Goal: Information Seeking & Learning: Learn about a topic

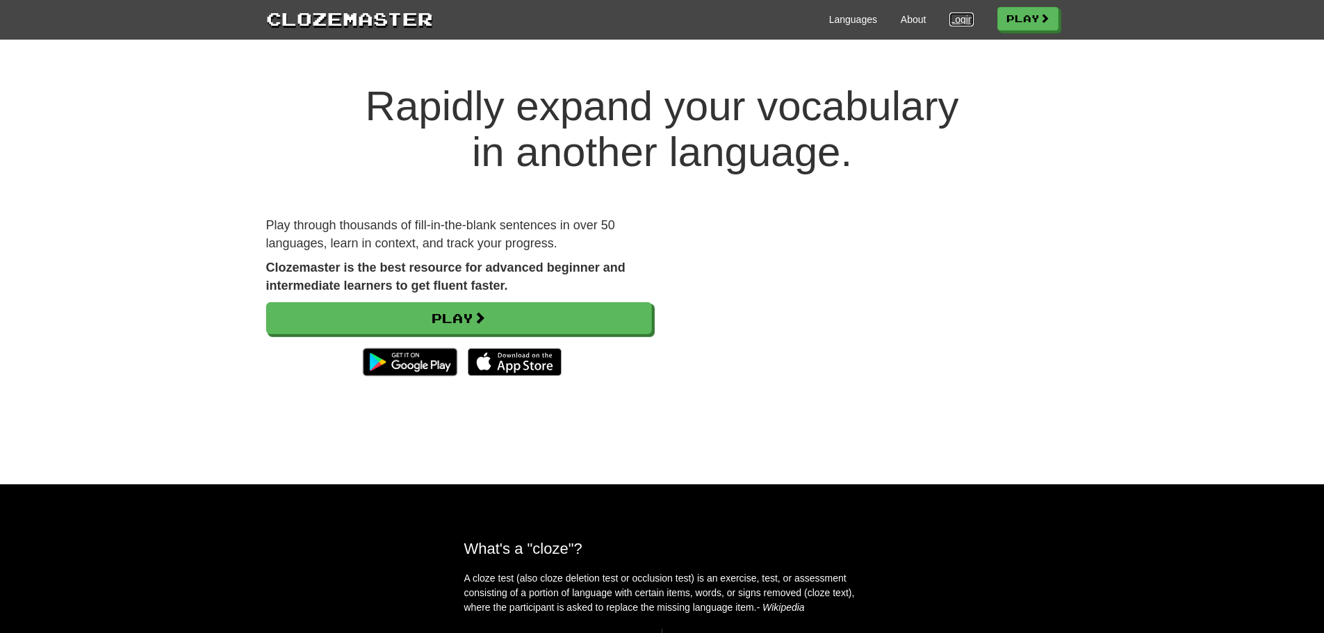
click at [963, 24] on link "Login" at bounding box center [961, 20] width 24 height 14
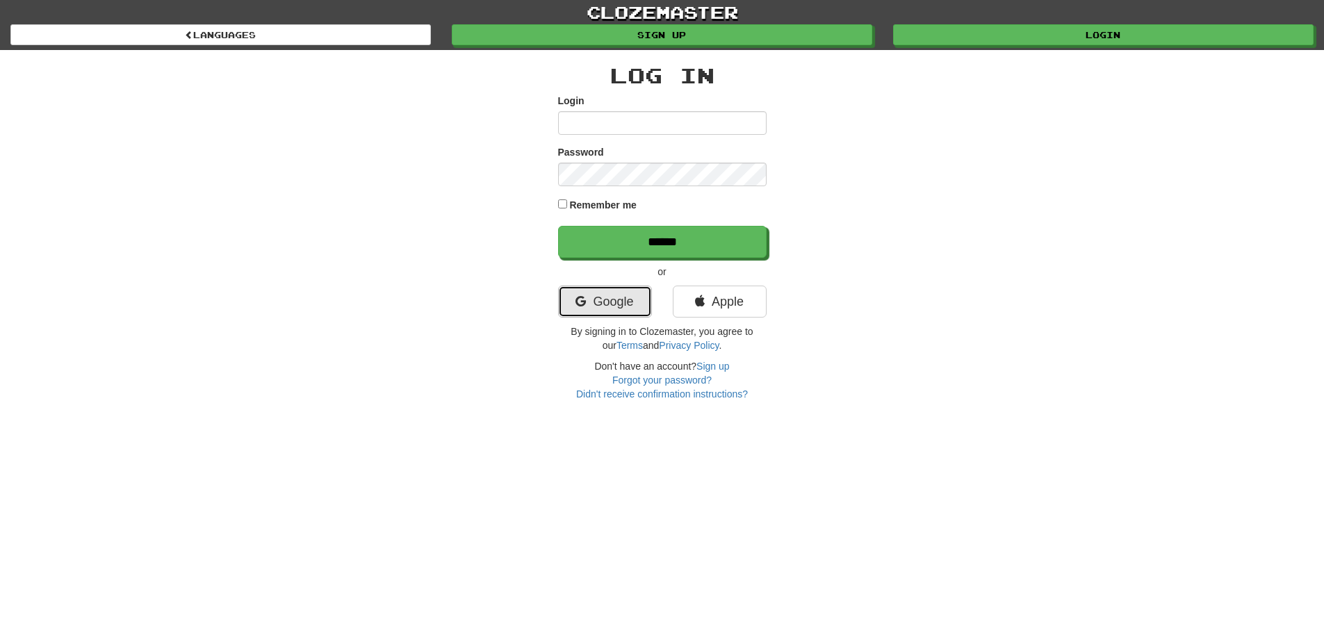
click at [593, 291] on link "Google" at bounding box center [605, 302] width 94 height 32
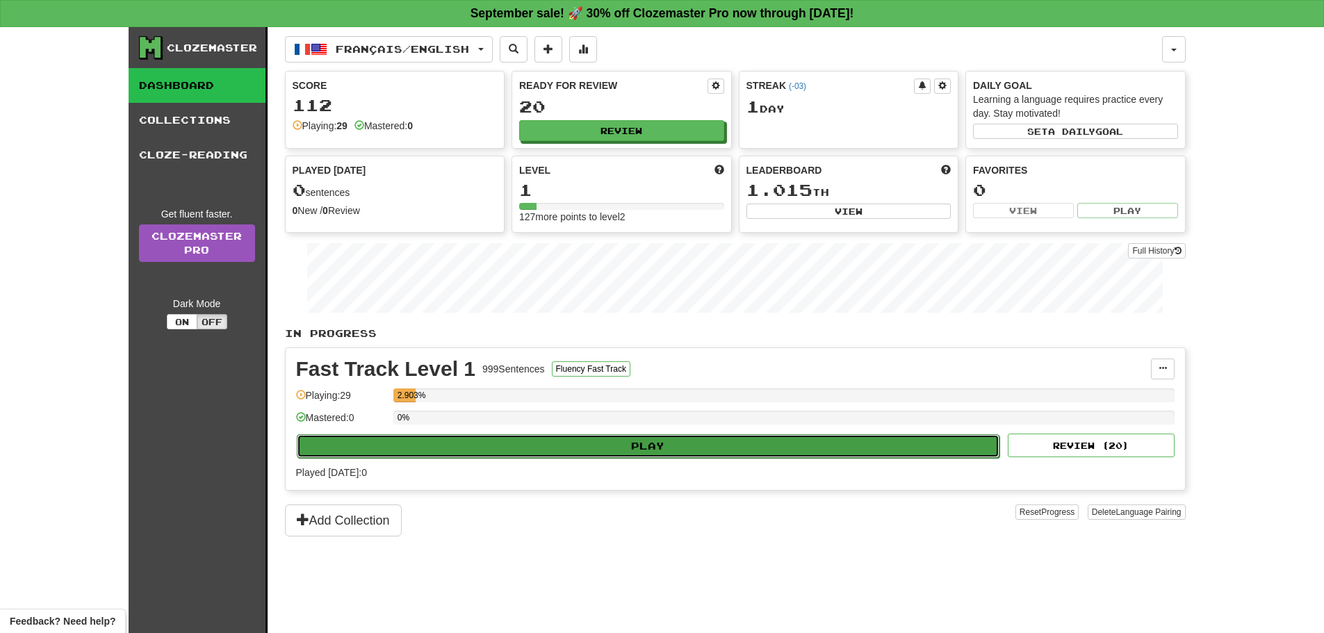
click at [573, 440] on button "Play" at bounding box center [648, 446] width 703 height 24
select select "**"
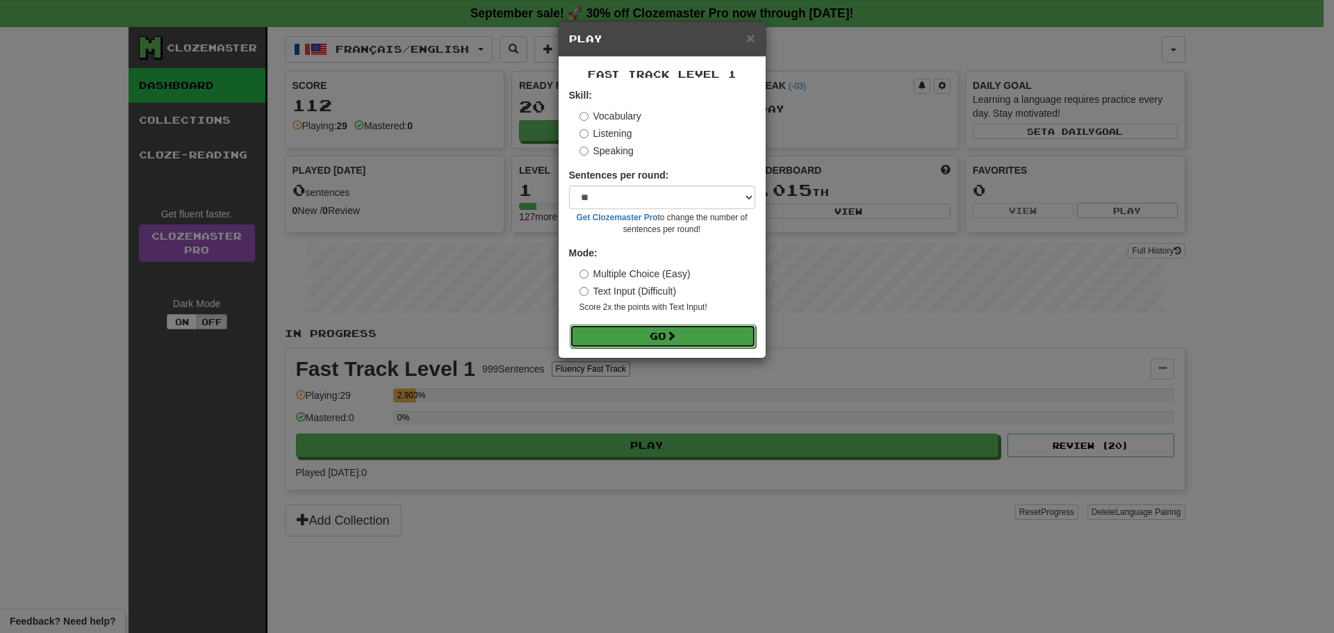
click at [632, 328] on button "Go" at bounding box center [663, 337] width 186 height 24
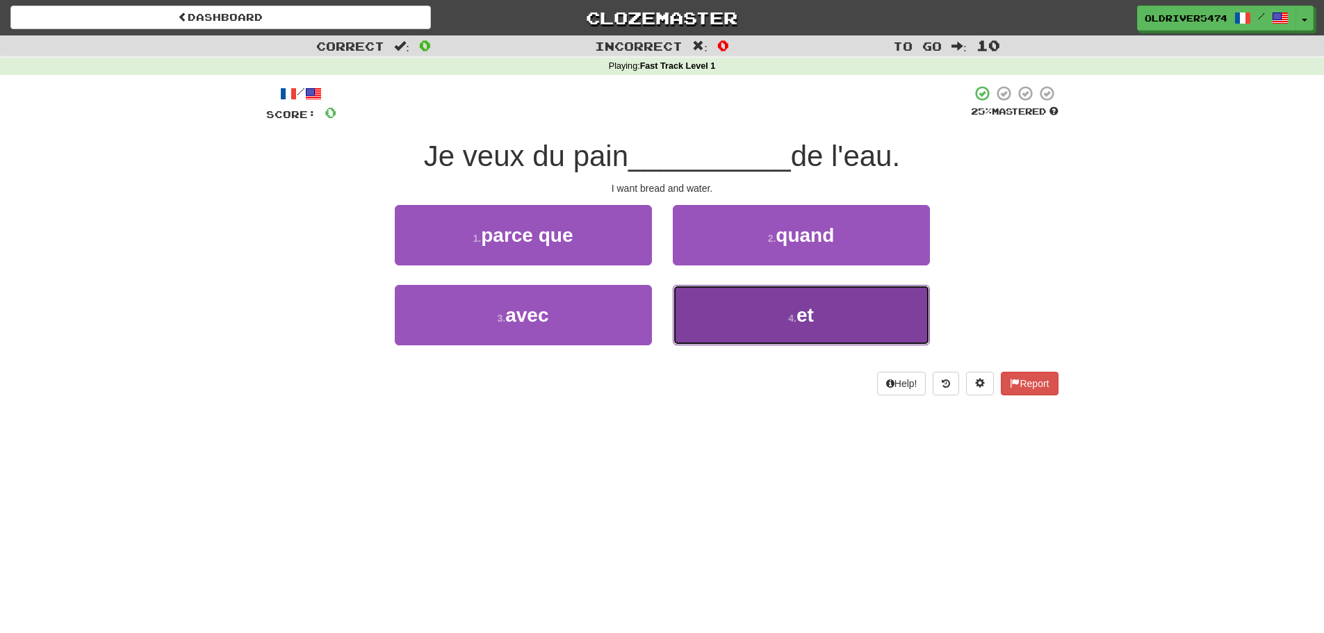
click at [794, 313] on small "4 ." at bounding box center [792, 318] width 8 height 11
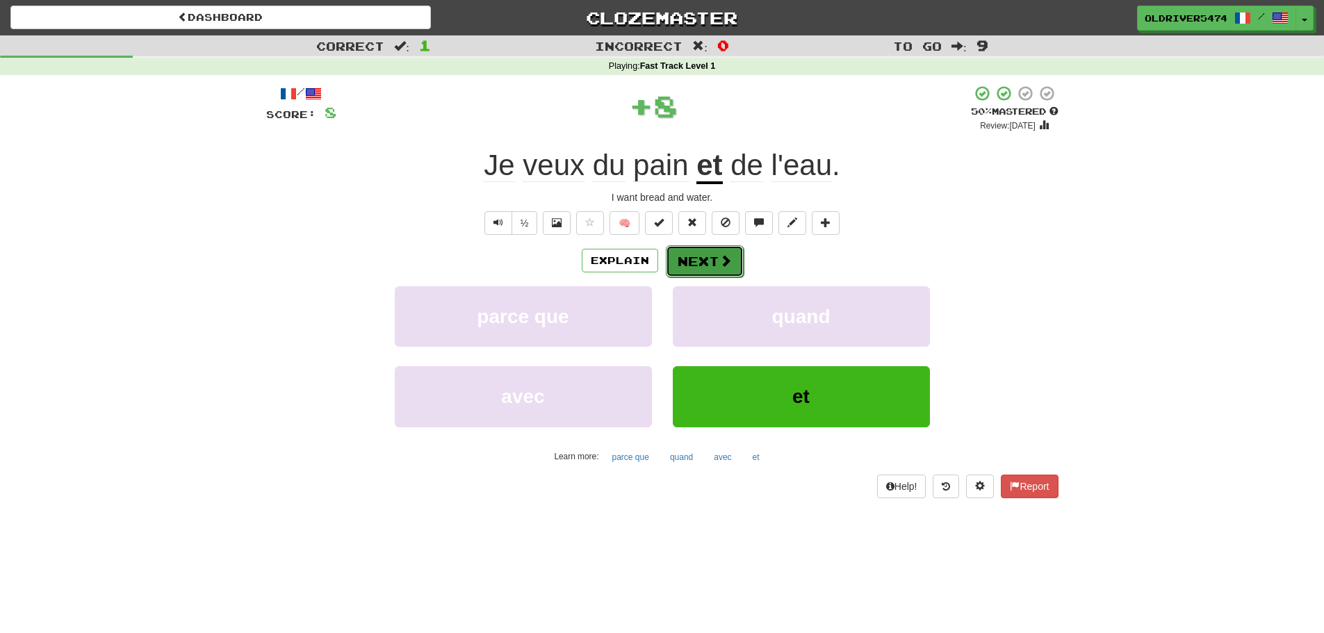
click at [711, 262] on button "Next" at bounding box center [705, 261] width 78 height 32
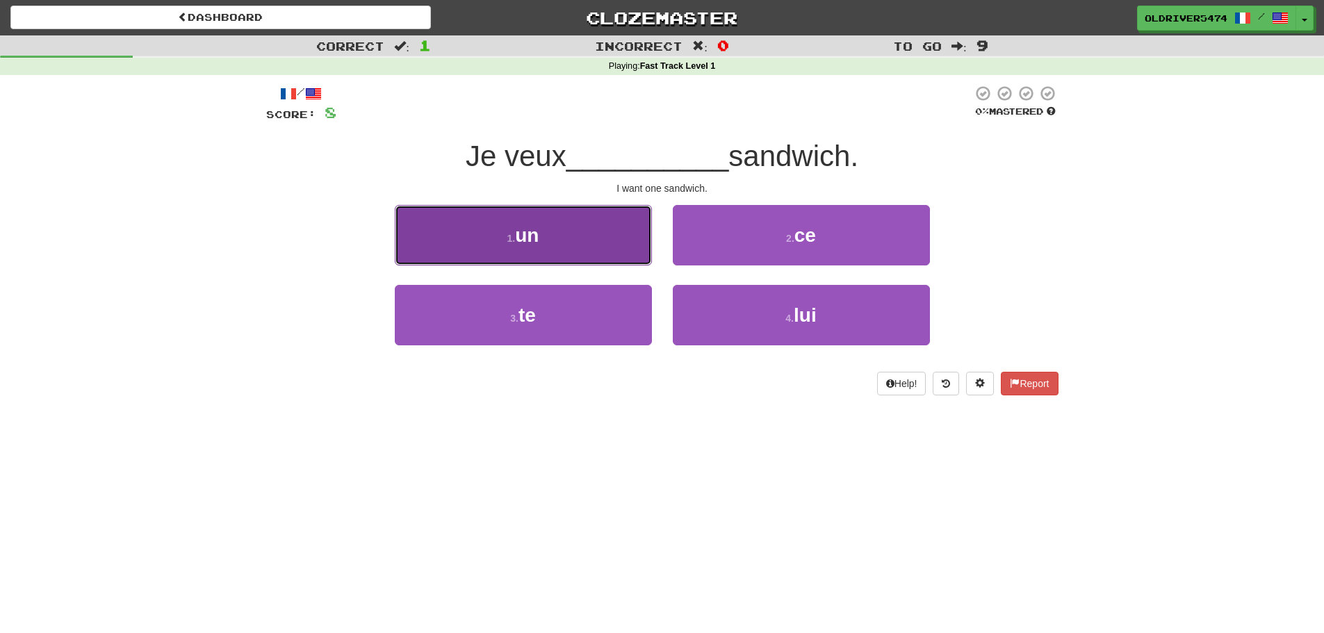
click at [613, 241] on button "1 . un" at bounding box center [523, 235] width 257 height 60
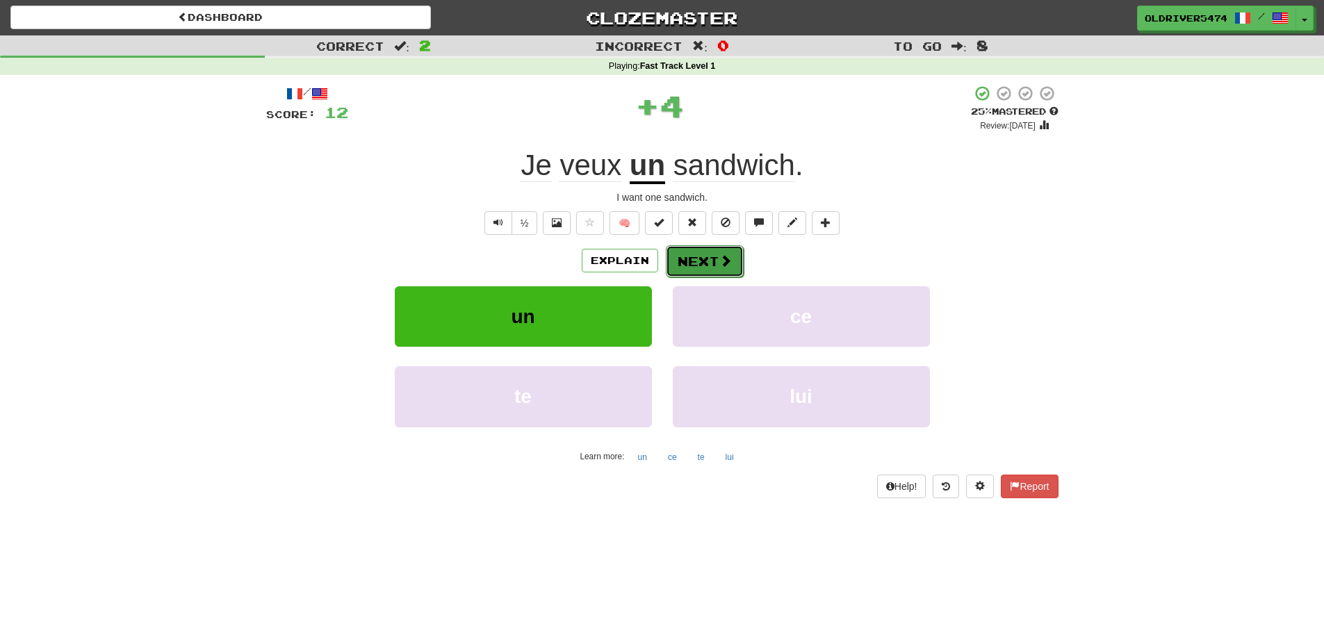
click at [691, 268] on button "Next" at bounding box center [705, 261] width 78 height 32
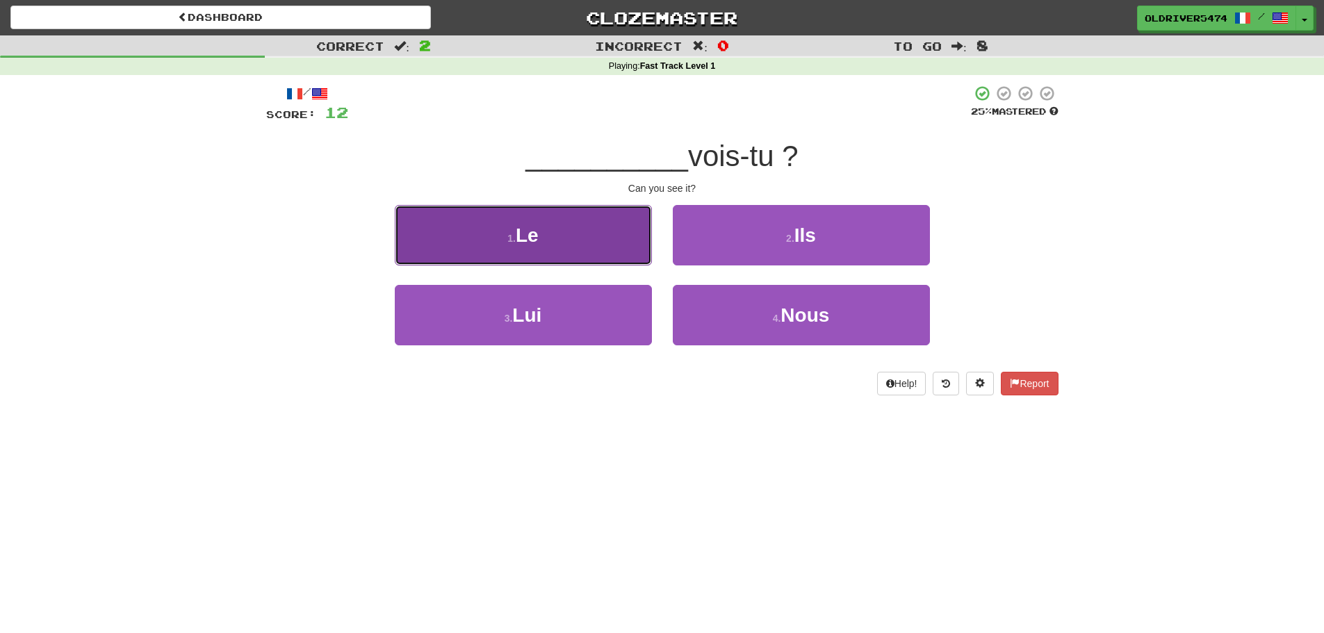
click at [606, 245] on button "1 . Le" at bounding box center [523, 235] width 257 height 60
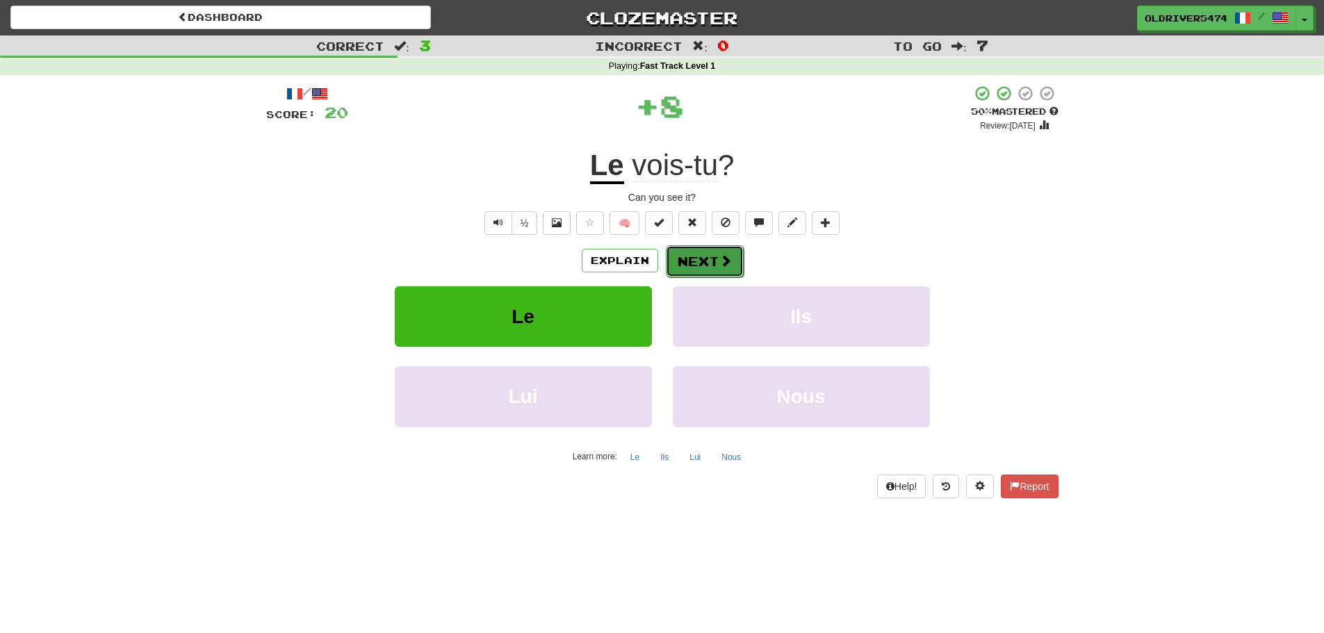
click at [700, 266] on button "Next" at bounding box center [705, 261] width 78 height 32
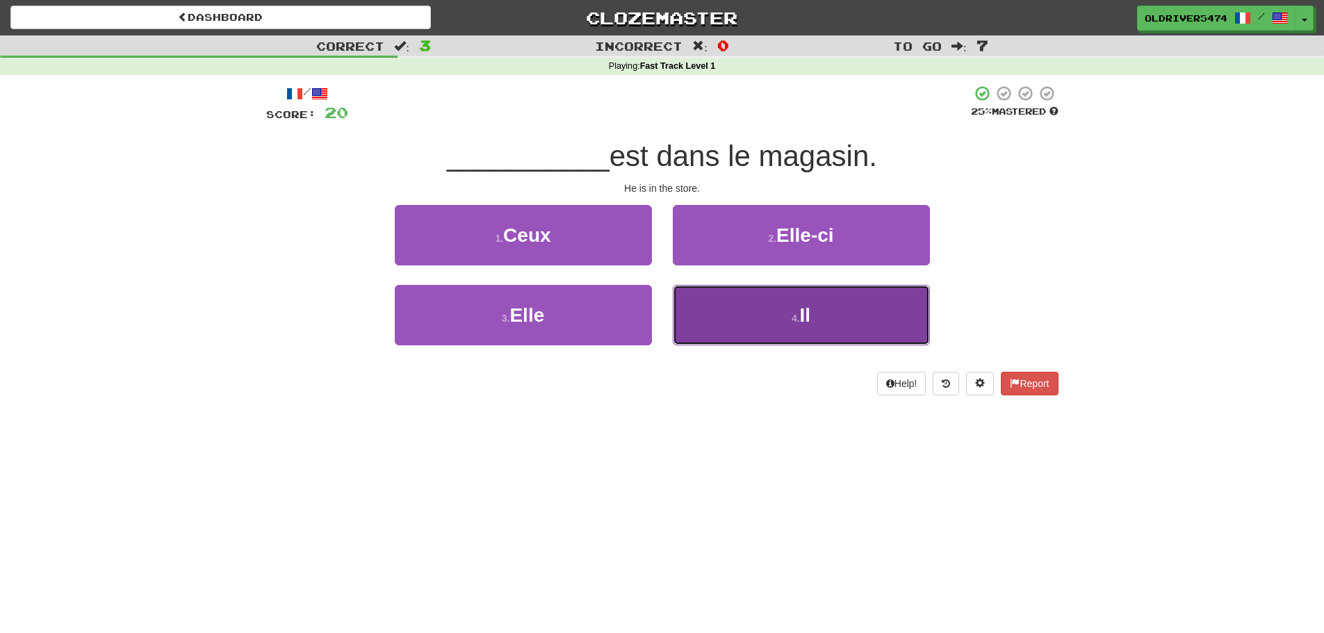
click at [762, 335] on button "4 . Il" at bounding box center [801, 315] width 257 height 60
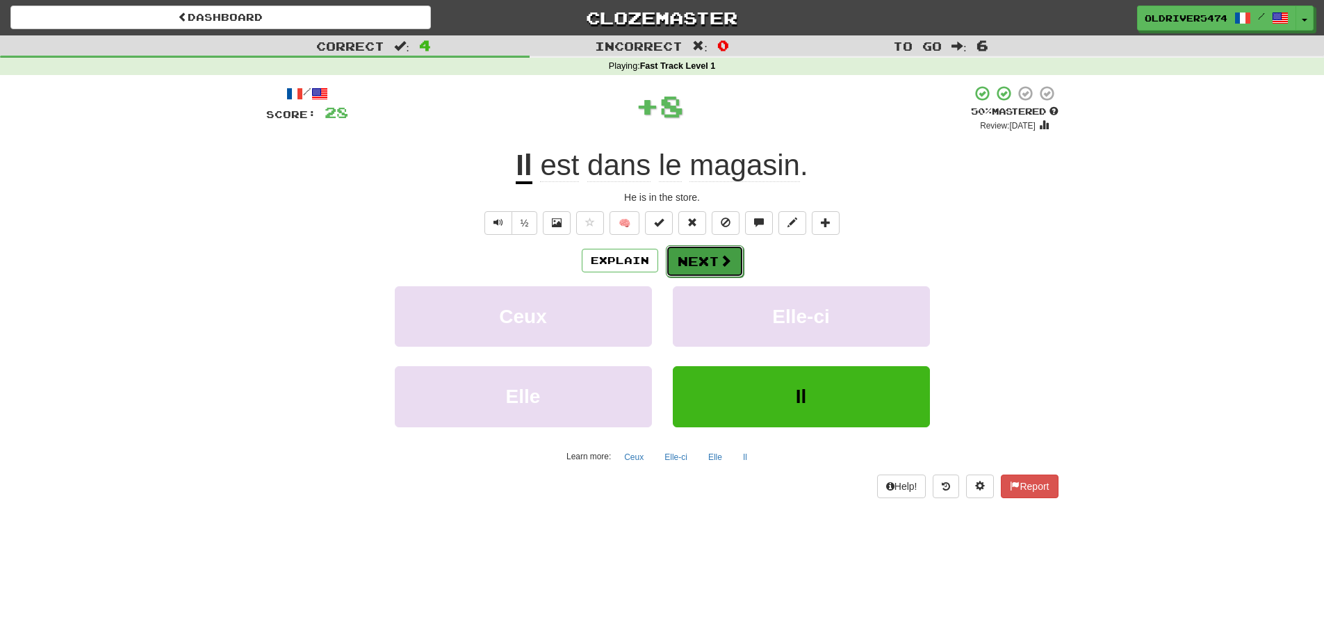
click at [705, 250] on button "Next" at bounding box center [705, 261] width 78 height 32
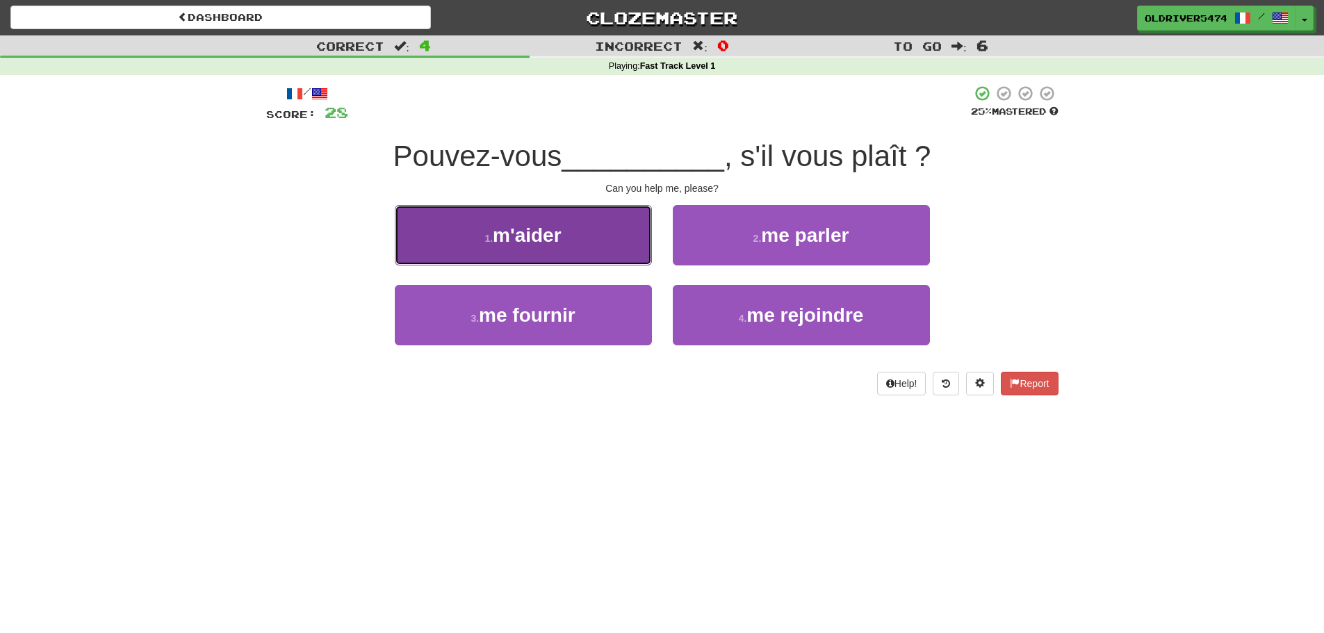
click at [584, 238] on button "1 . m'aider" at bounding box center [523, 235] width 257 height 60
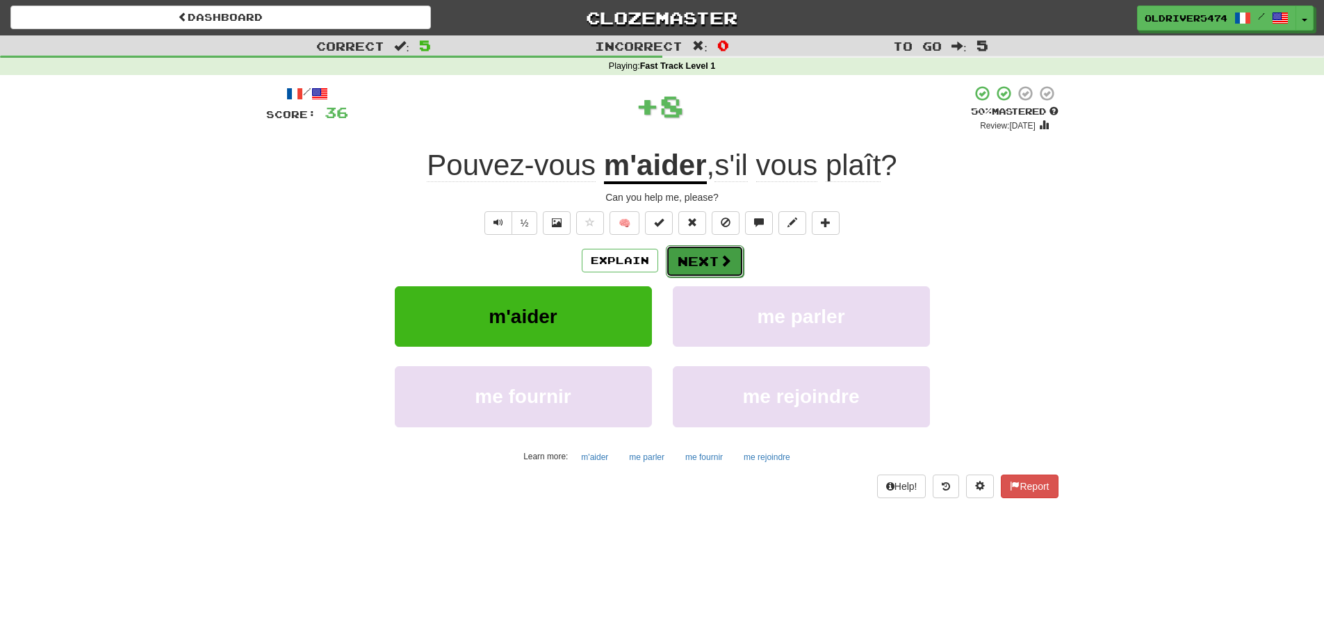
click at [699, 262] on button "Next" at bounding box center [705, 261] width 78 height 32
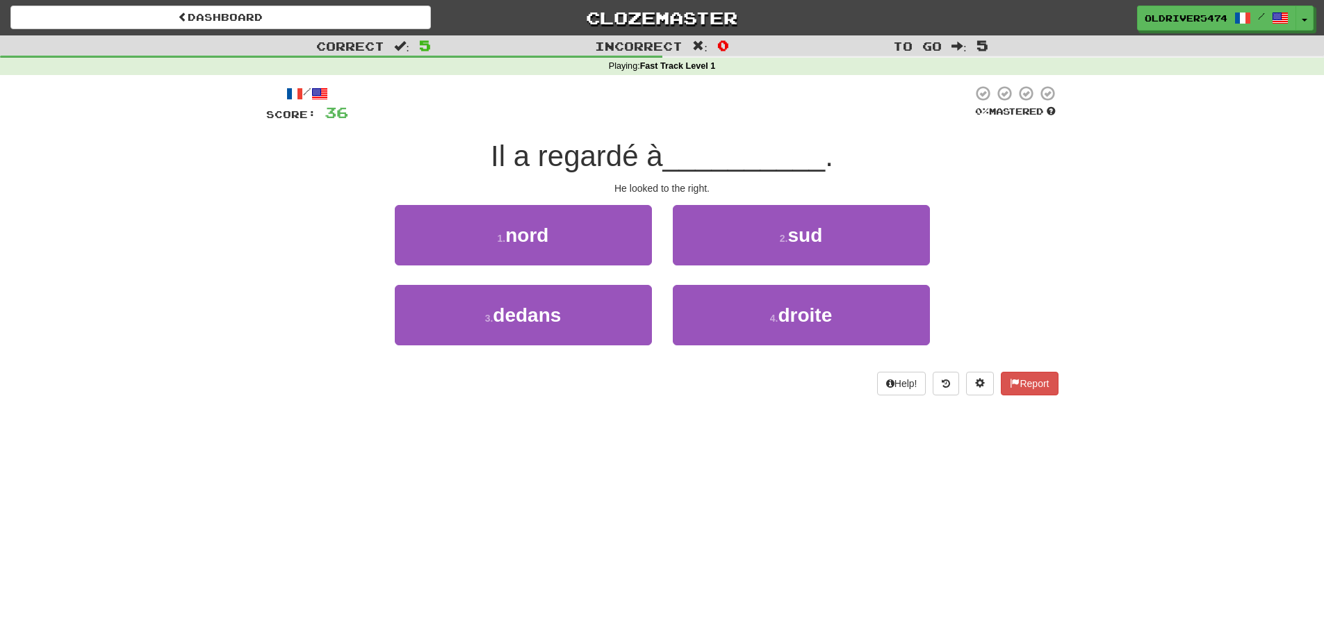
drag, startPoint x: 695, startPoint y: 199, endPoint x: 695, endPoint y: 191, distance: 7.6
click at [695, 199] on div "/ Score: 36 0 % Mastered Il a regardé à __________ . He looked to the right. 1 …" at bounding box center [662, 240] width 792 height 311
click at [694, 188] on div "He looked to the right." at bounding box center [662, 188] width 792 height 14
click at [764, 396] on div "/ Score: 36 0 % Mastered Il a regardé à __________ . He looked to the right. 1 …" at bounding box center [662, 245] width 792 height 340
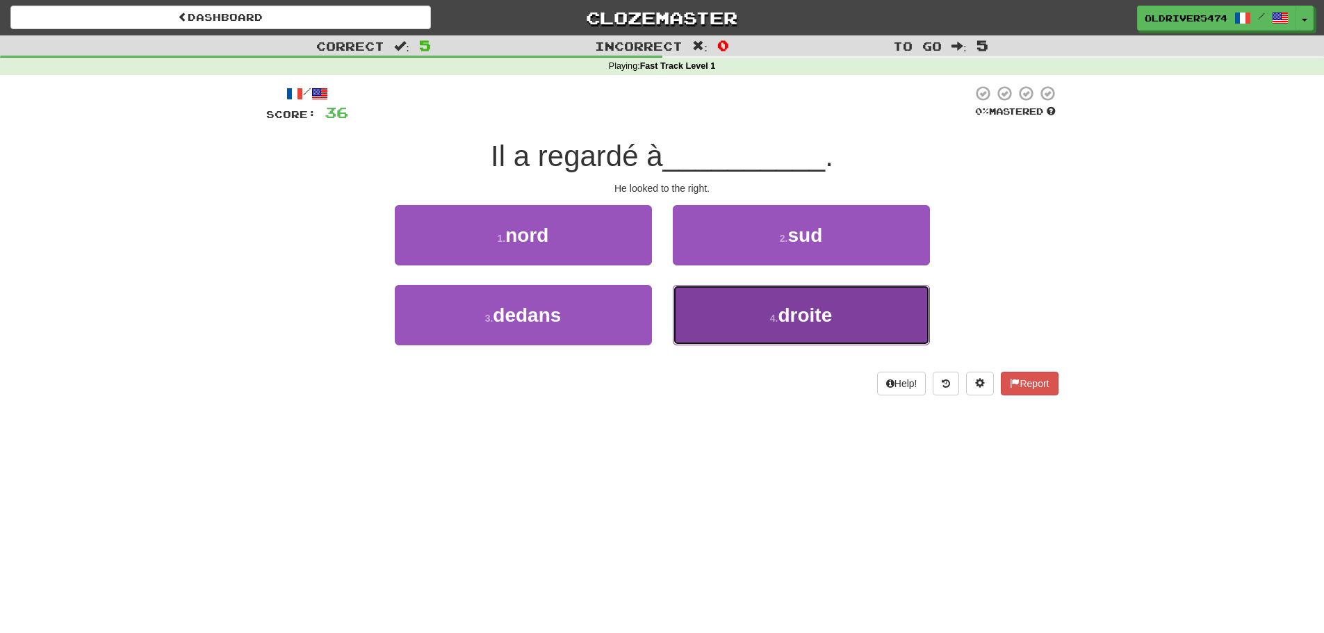
click at [770, 321] on small "4 ." at bounding box center [774, 318] width 8 height 11
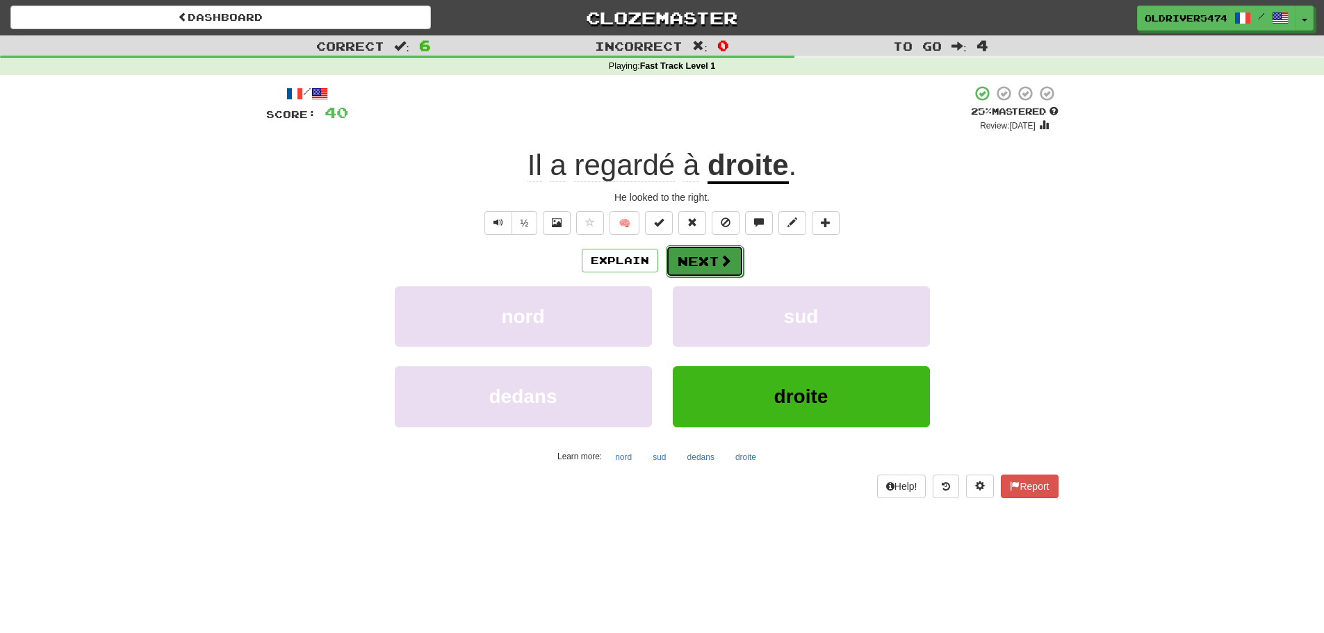
click at [696, 261] on button "Next" at bounding box center [705, 261] width 78 height 32
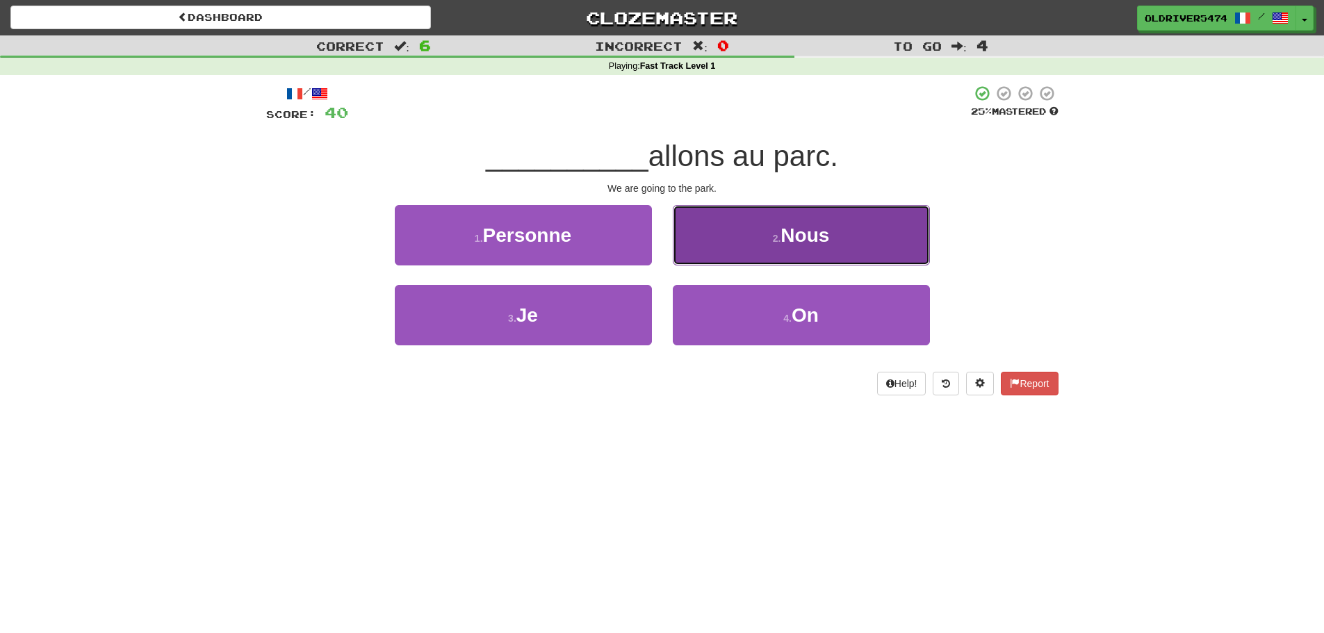
click at [771, 218] on button "2 . Nous" at bounding box center [801, 235] width 257 height 60
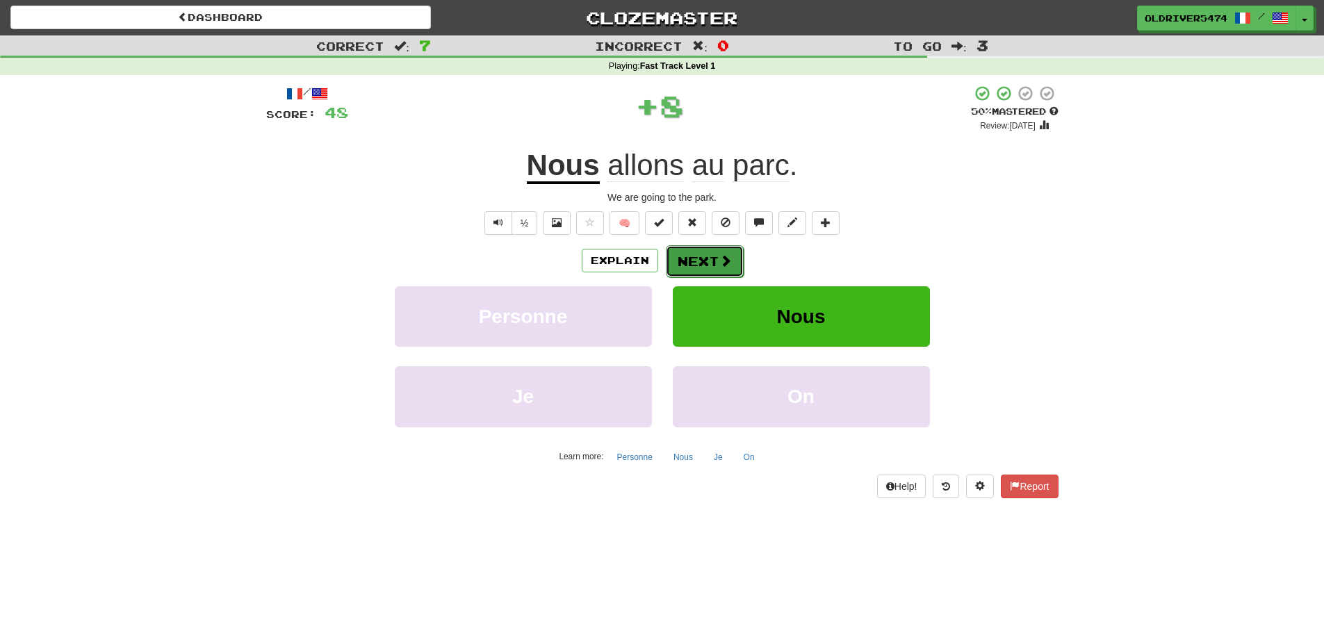
click at [707, 258] on button "Next" at bounding box center [705, 261] width 78 height 32
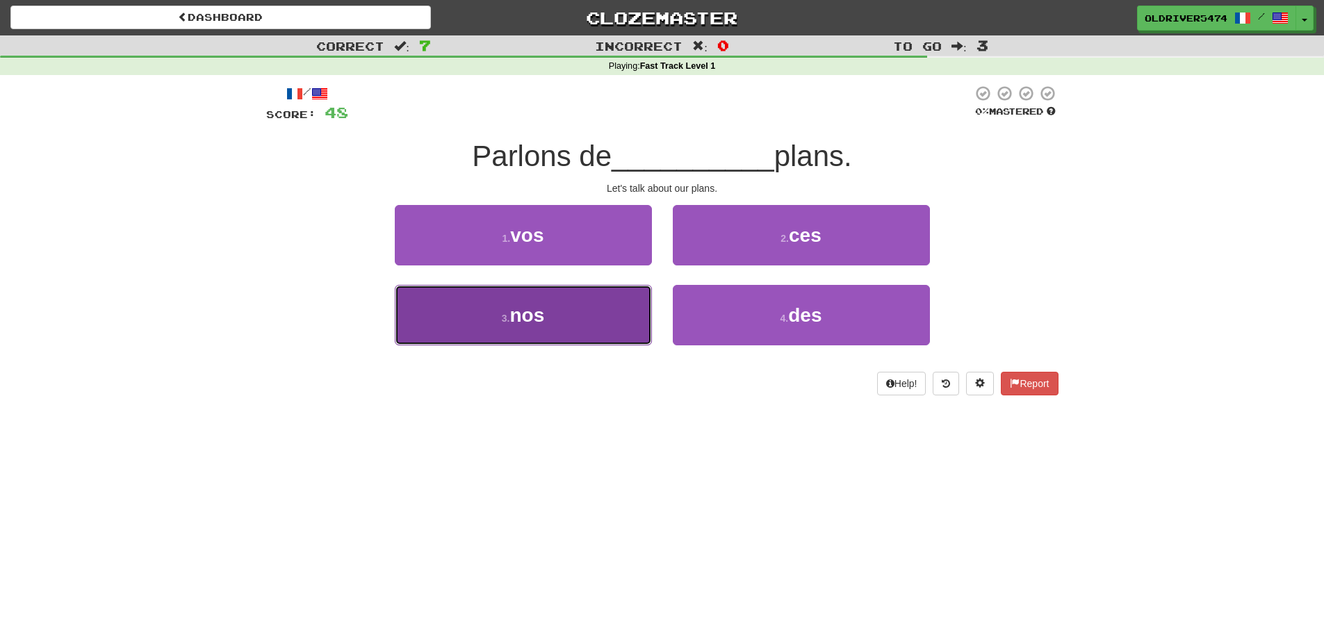
click at [548, 324] on button "3 . nos" at bounding box center [523, 315] width 257 height 60
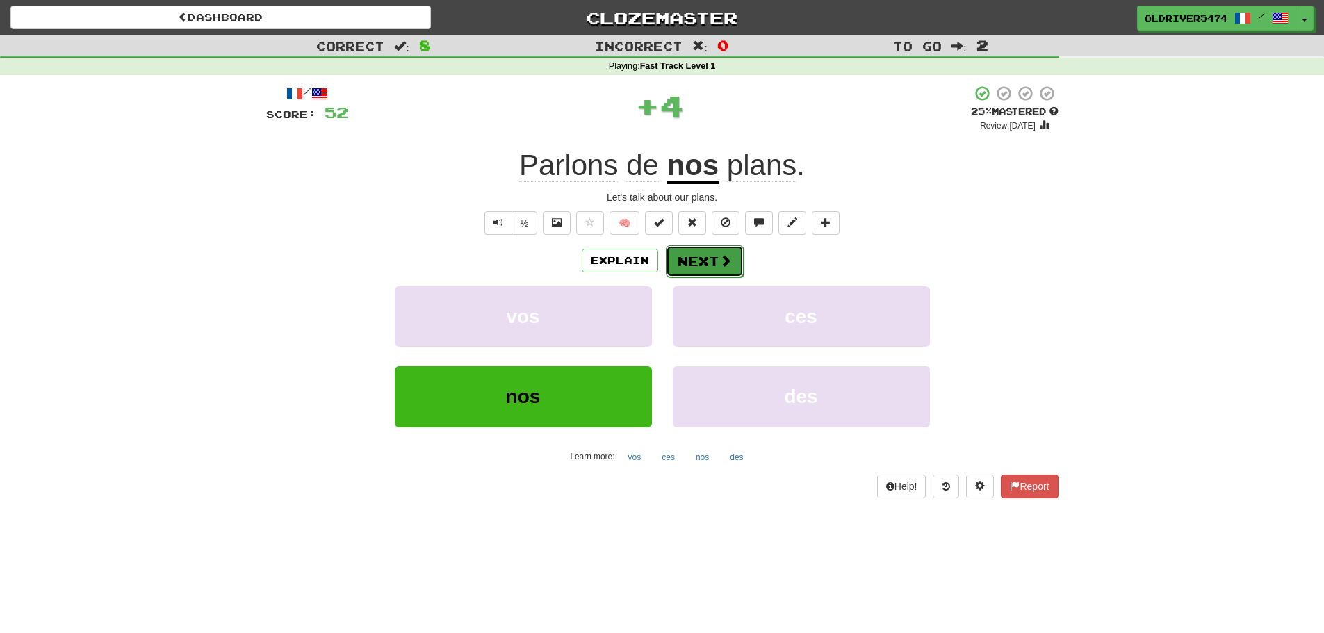
click at [726, 267] on span at bounding box center [725, 260] width 13 height 13
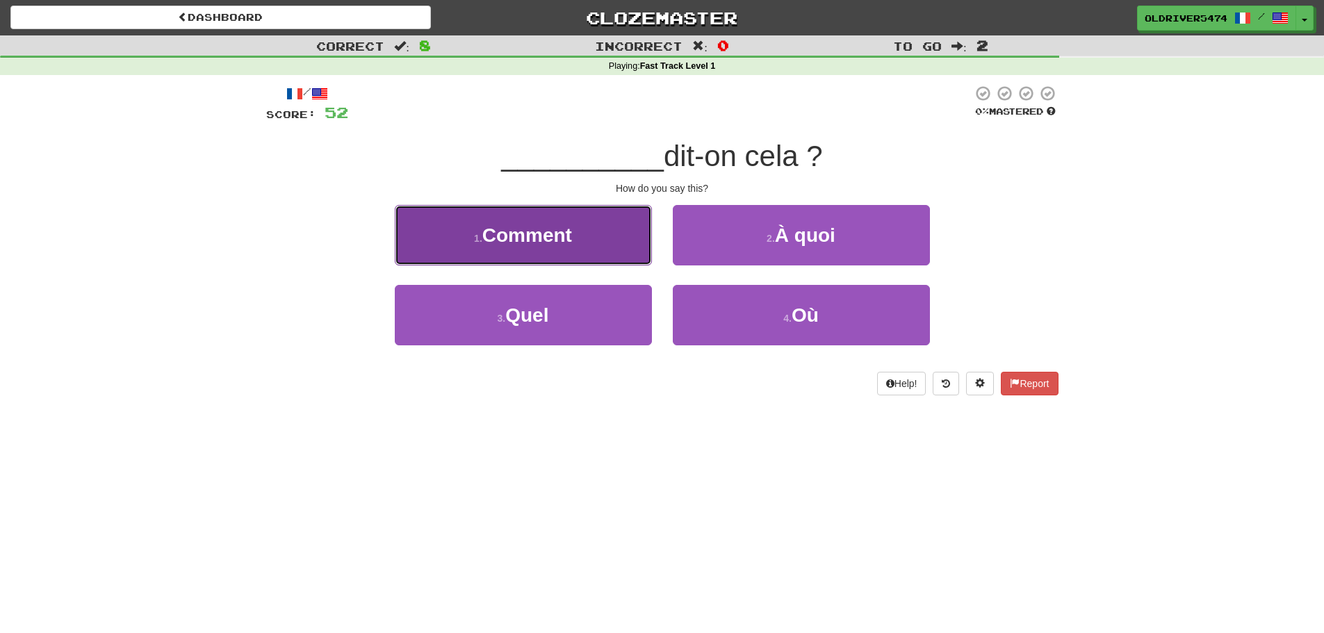
click at [605, 237] on button "1 . Comment" at bounding box center [523, 235] width 257 height 60
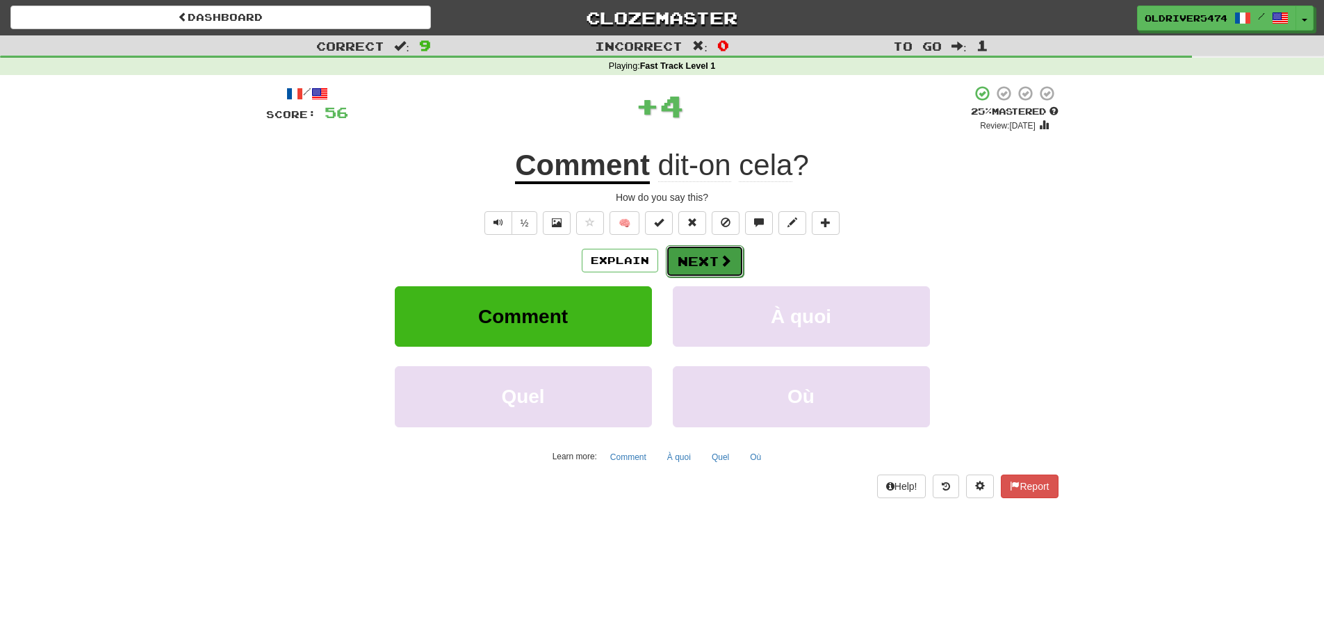
click at [703, 258] on button "Next" at bounding box center [705, 261] width 78 height 32
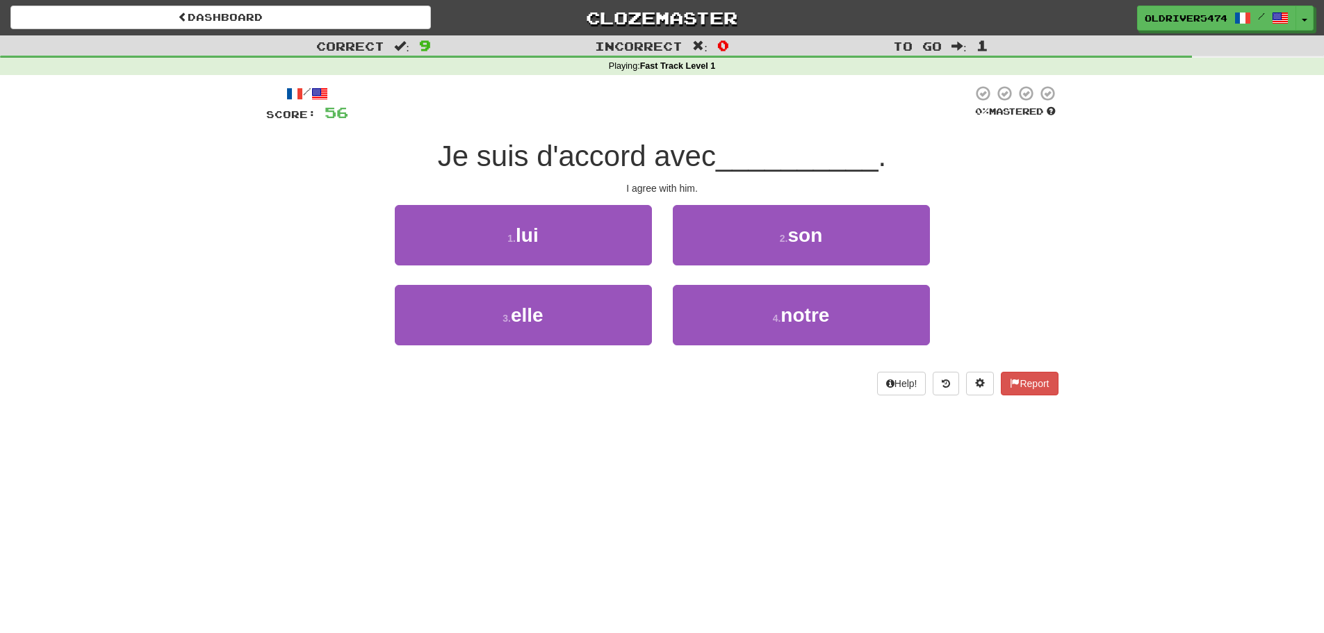
click at [684, 188] on div "I agree with him." at bounding box center [662, 188] width 792 height 14
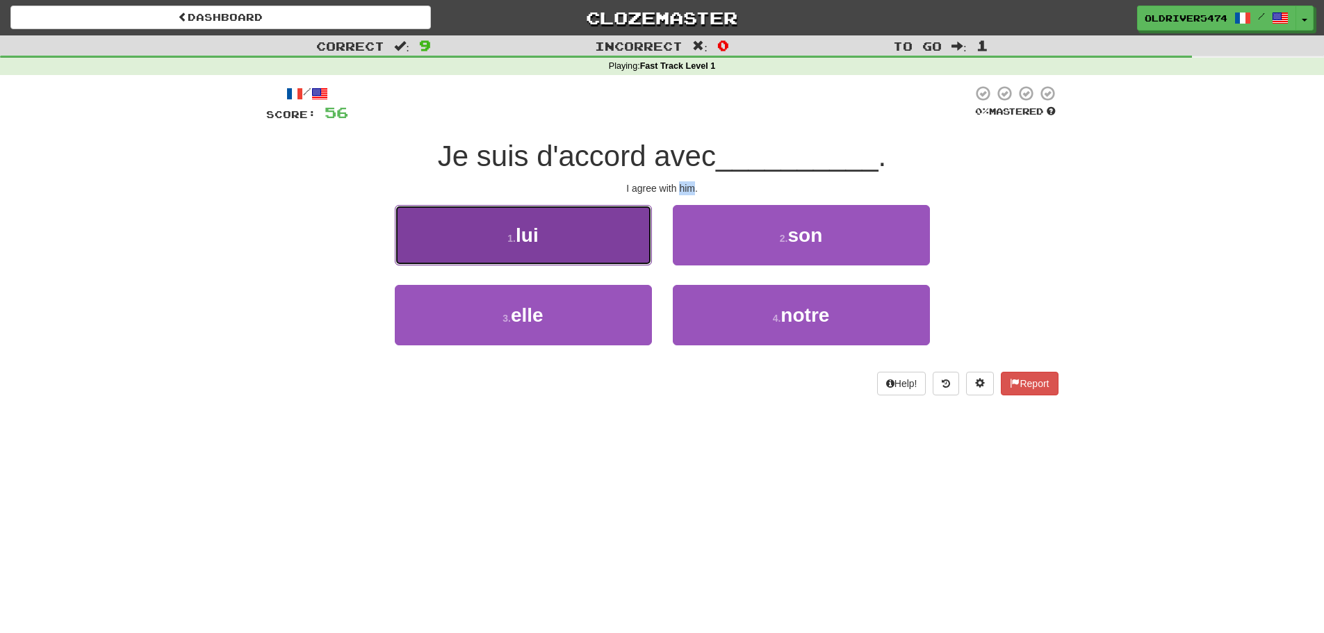
click at [555, 246] on button "1 . lui" at bounding box center [523, 235] width 257 height 60
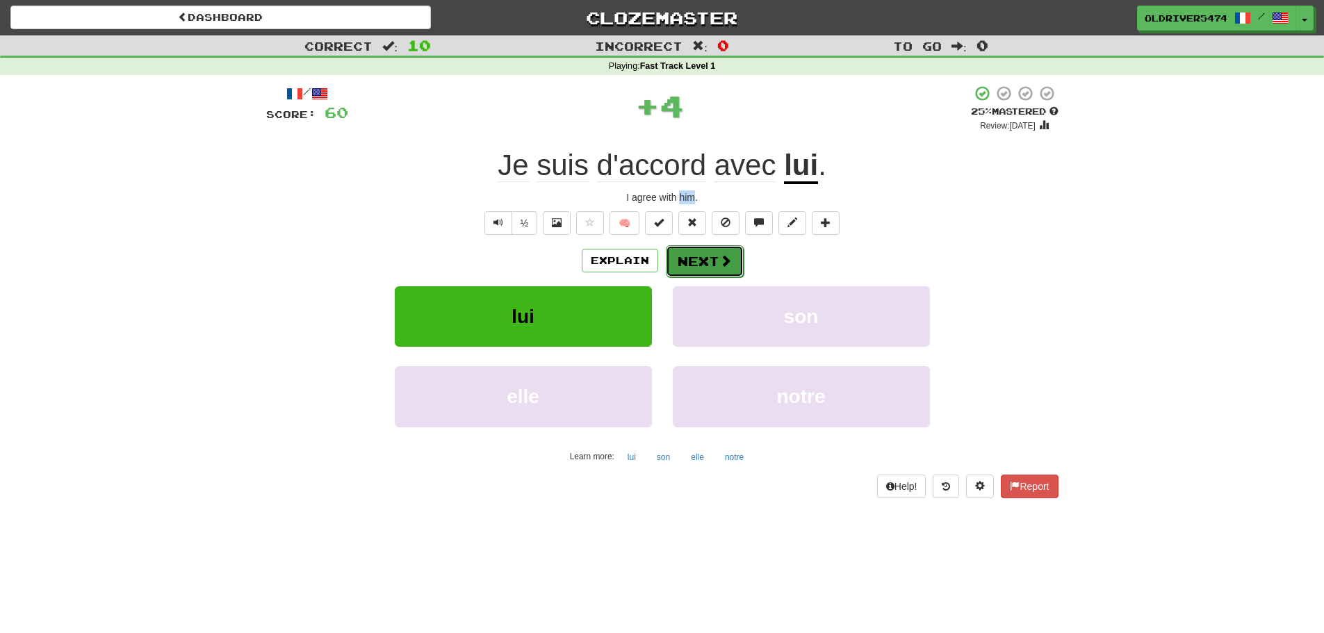
click at [719, 265] on span at bounding box center [725, 260] width 13 height 13
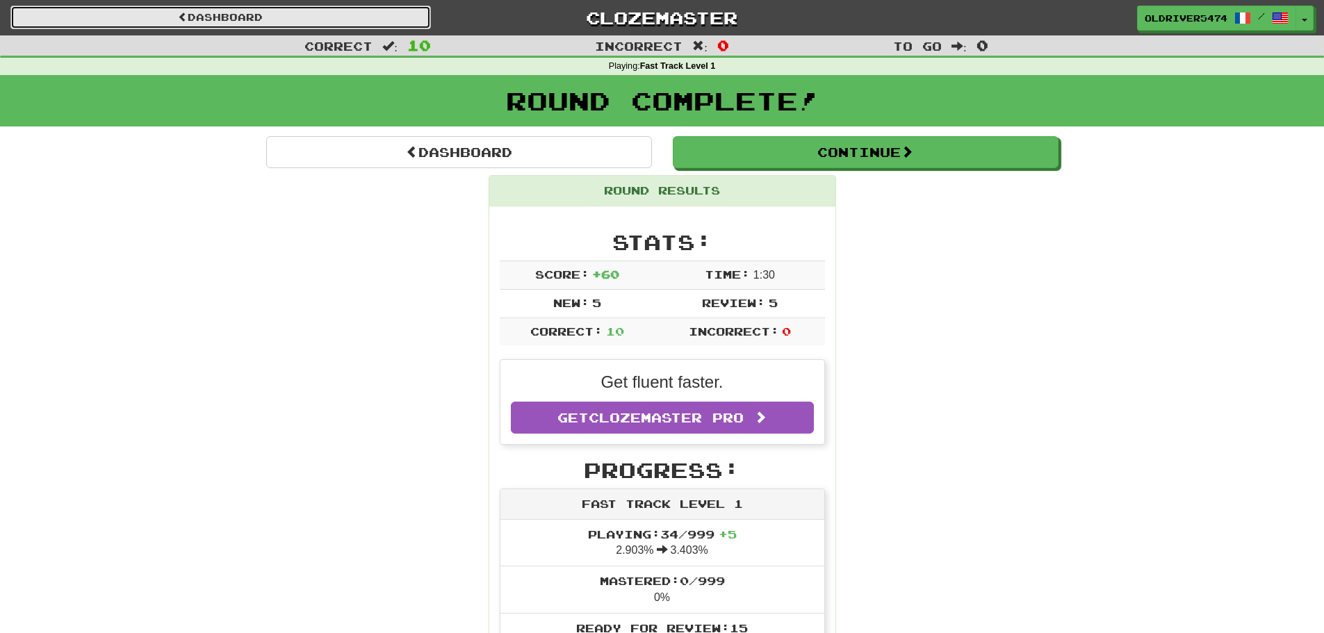
click at [227, 15] on link "Dashboard" at bounding box center [220, 18] width 420 height 24
